Goal: Navigation & Orientation: Understand site structure

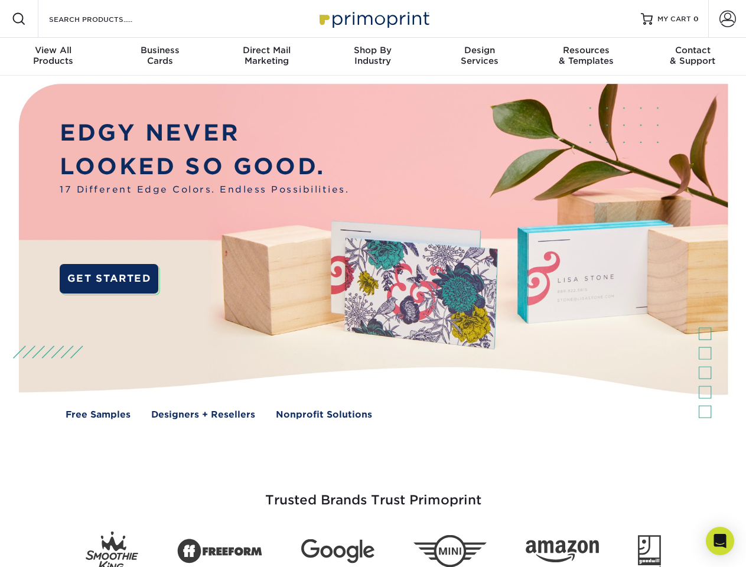
click at [373, 283] on img at bounding box center [373, 260] width 738 height 369
click at [19, 19] on span at bounding box center [19, 19] width 14 height 14
click at [727, 19] on span at bounding box center [727, 19] width 17 height 17
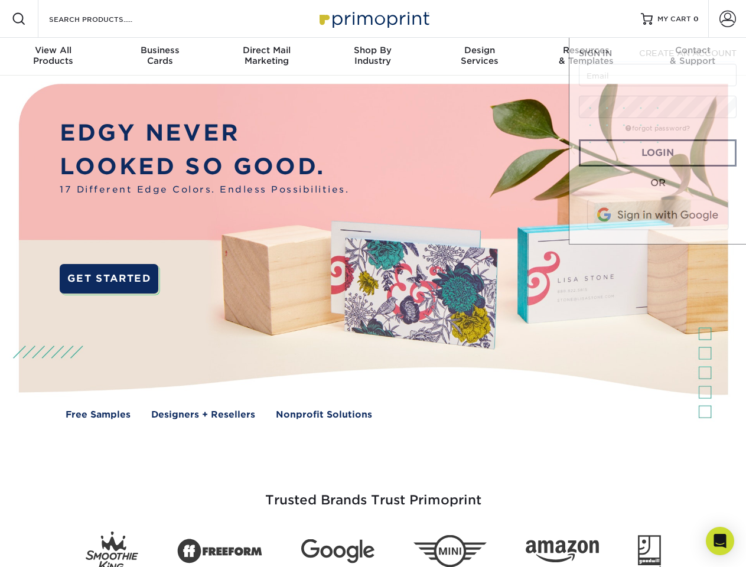
click at [53, 57] on div "View All Products" at bounding box center [53, 55] width 106 height 21
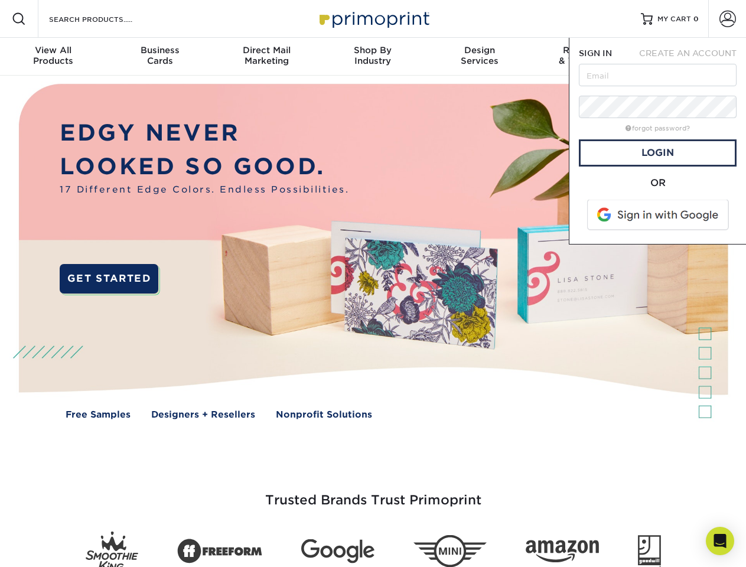
click at [159, 57] on div "Business Cards" at bounding box center [159, 55] width 106 height 21
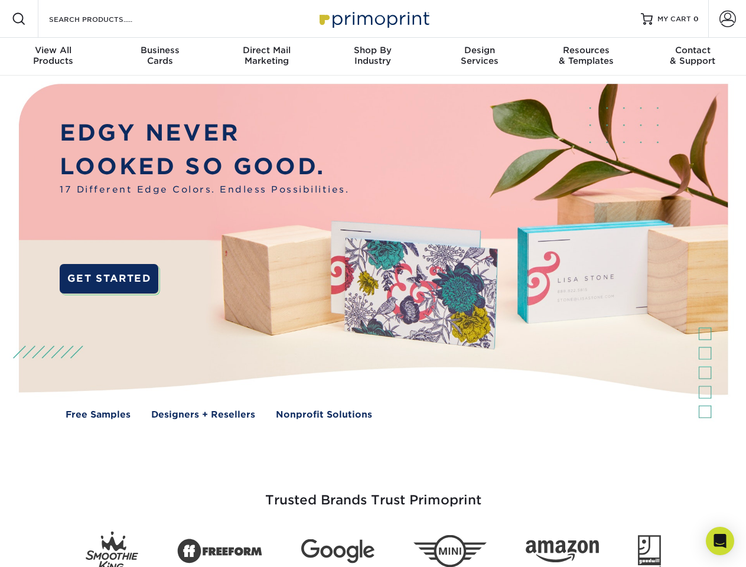
click at [266, 57] on div "Direct Mail Marketing" at bounding box center [266, 55] width 106 height 21
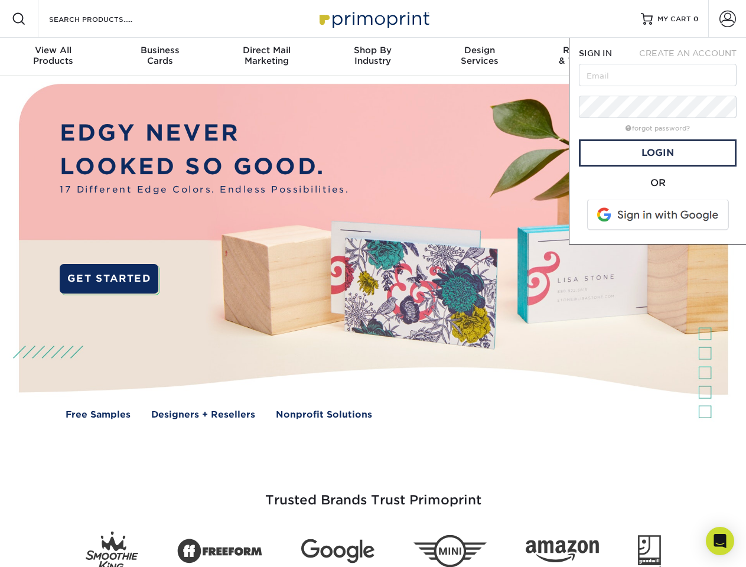
click at [373, 57] on div "Shop By Industry" at bounding box center [372, 55] width 106 height 21
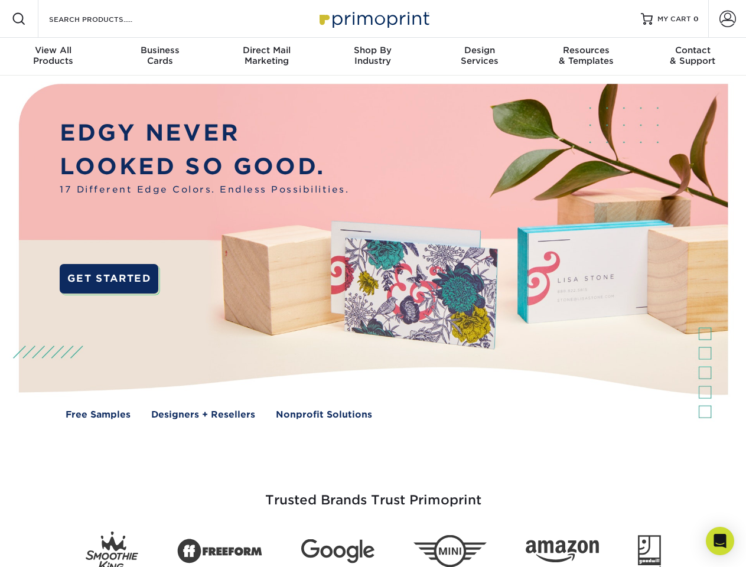
click at [480, 57] on div "Design Services" at bounding box center [479, 55] width 106 height 21
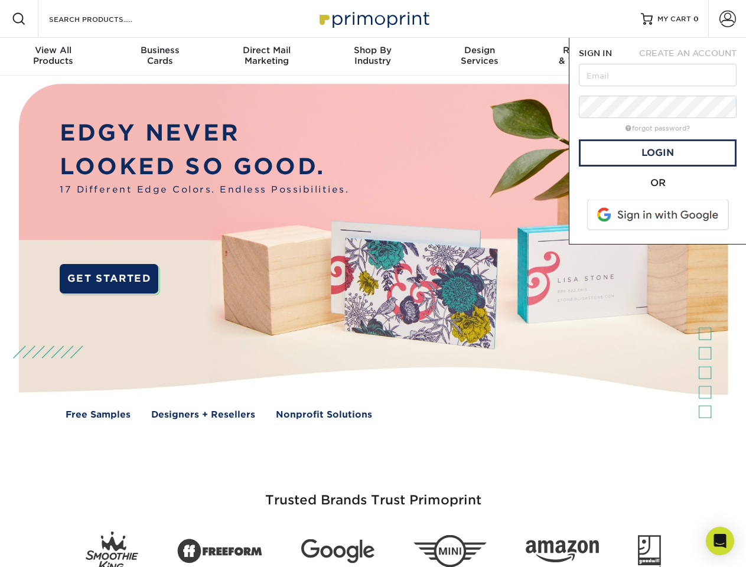
click at [586, 57] on span "SIGN IN" at bounding box center [595, 52] width 33 height 9
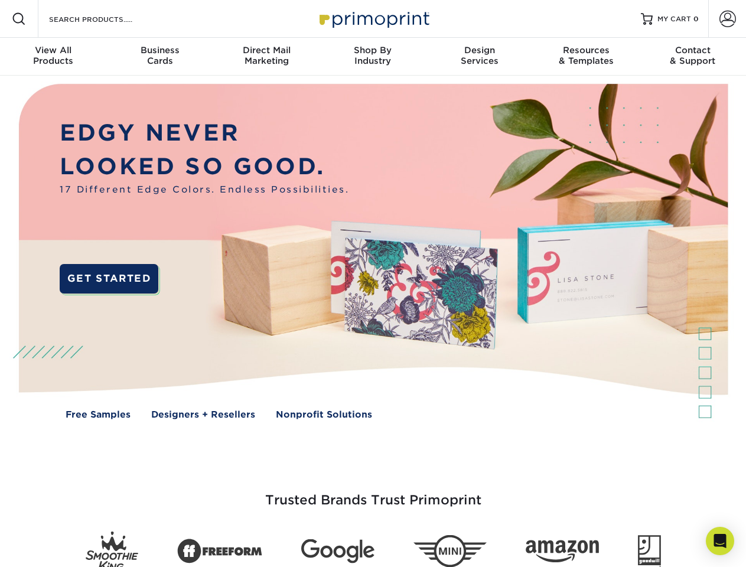
click at [693, 57] on div "Contact & Support" at bounding box center [693, 55] width 106 height 21
